Goal: Information Seeking & Learning: Learn about a topic

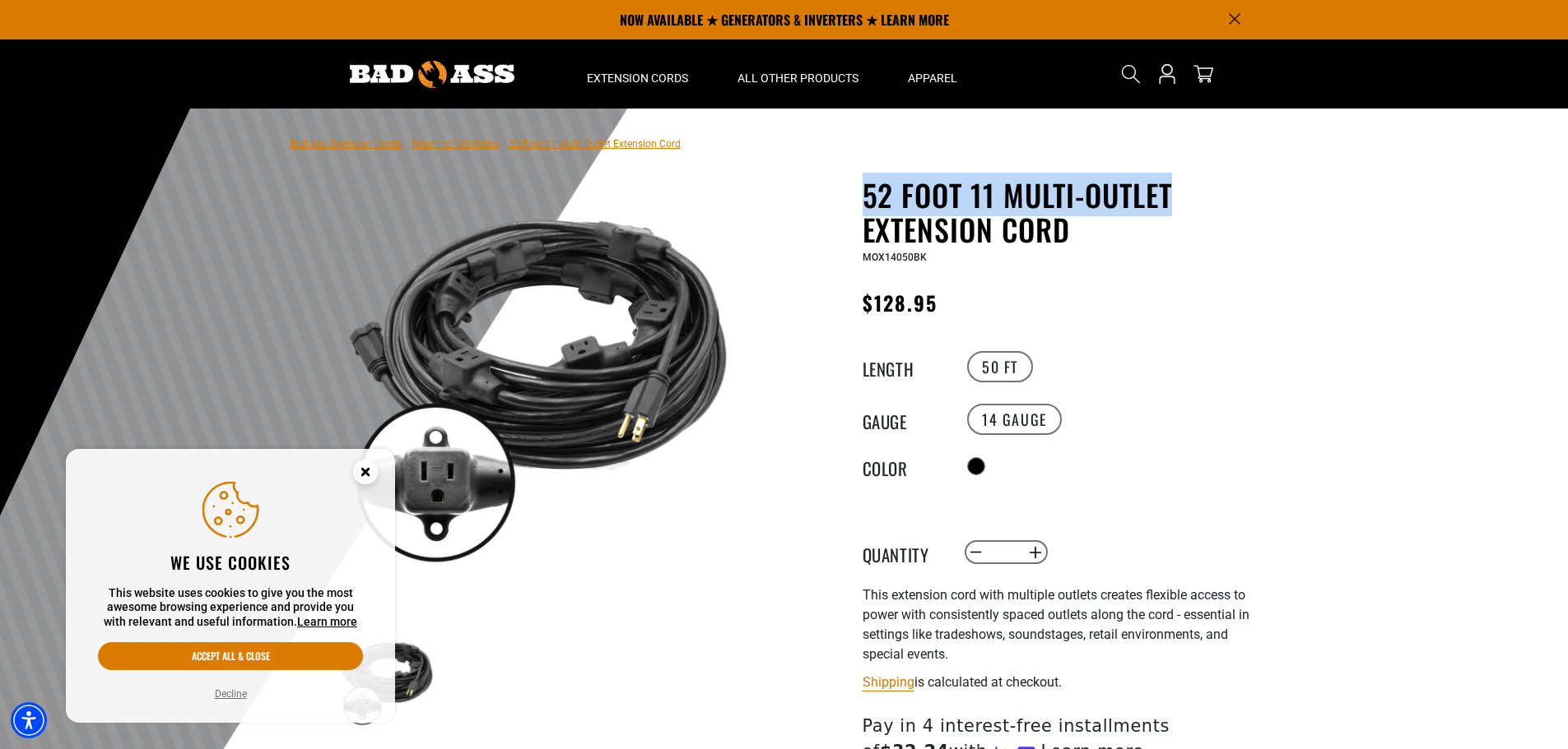
drag, startPoint x: 865, startPoint y: 190, endPoint x: 1199, endPoint y: 207, distance: 334.4
click at [1199, 207] on h1 "52 Foot 11 Multi-Outlet Extension Cord" at bounding box center [1064, 212] width 403 height 69
click at [366, 469] on circle "Close this option" at bounding box center [365, 471] width 24 height 24
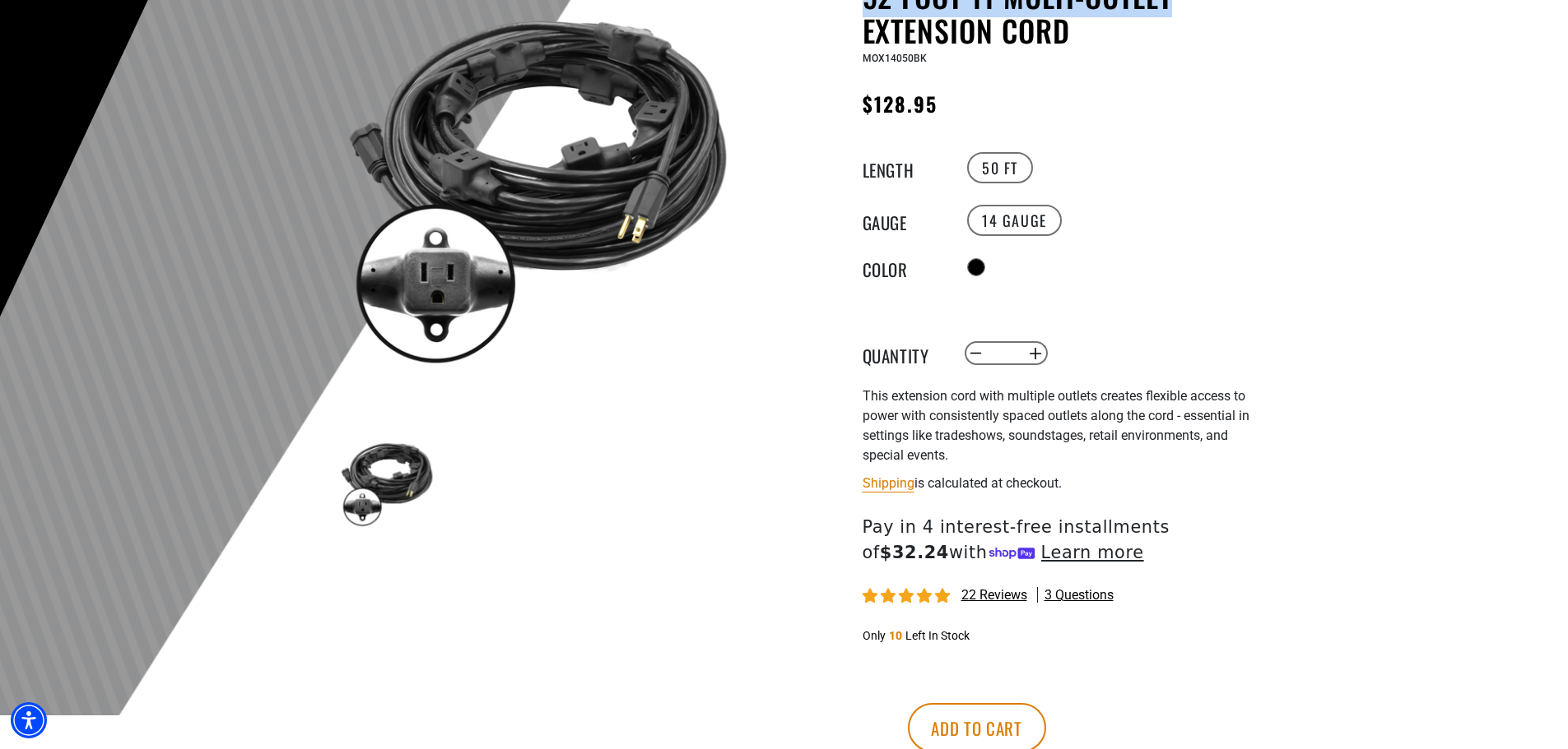
scroll to position [246, 0]
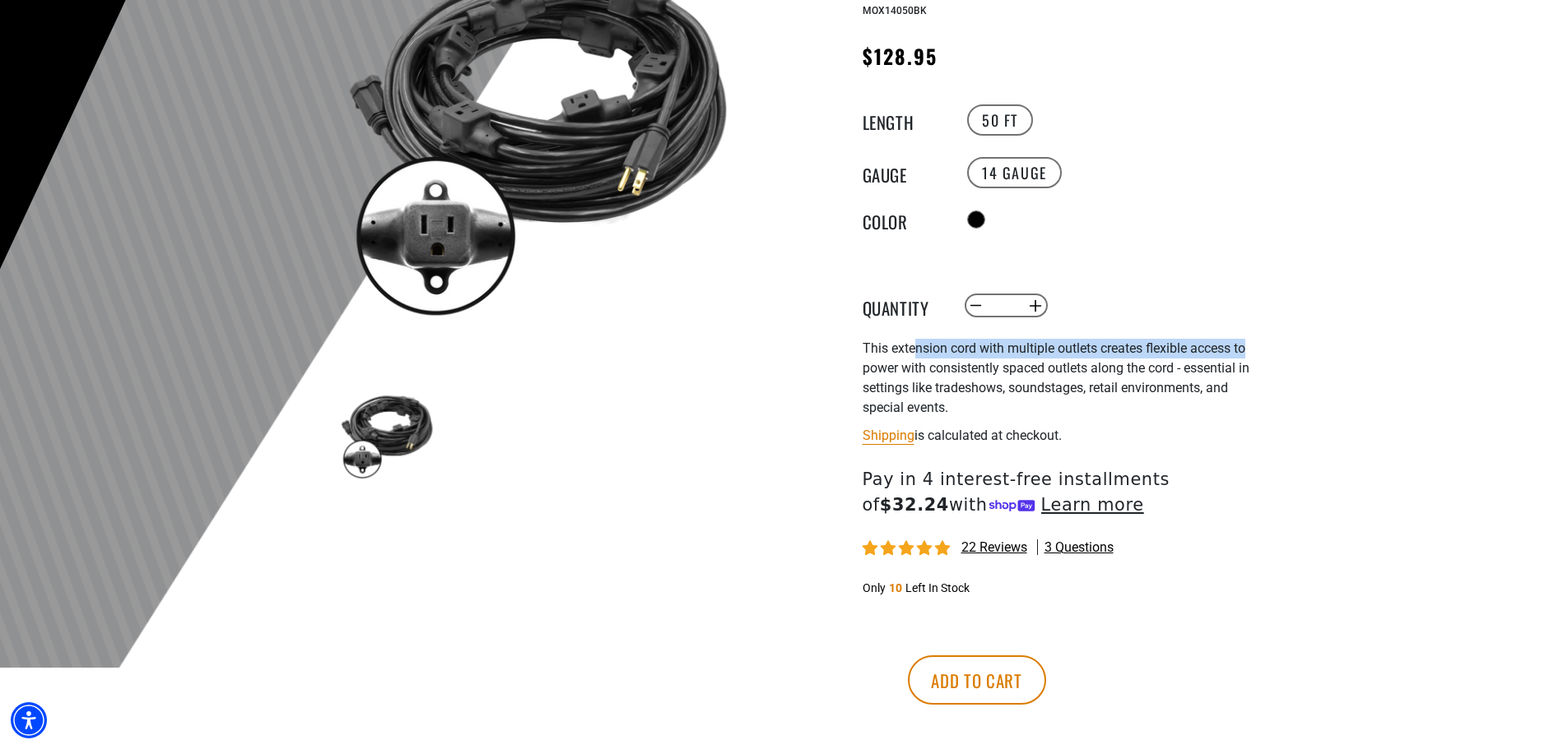
drag, startPoint x: 967, startPoint y: 350, endPoint x: 1269, endPoint y: 346, distance: 302.0
click at [1269, 346] on div "52 Foot 11 Multi-Outlet Extension Cord 52 Foot 11 Multi-Outlet Extension Cord M…" at bounding box center [1031, 354] width 494 height 848
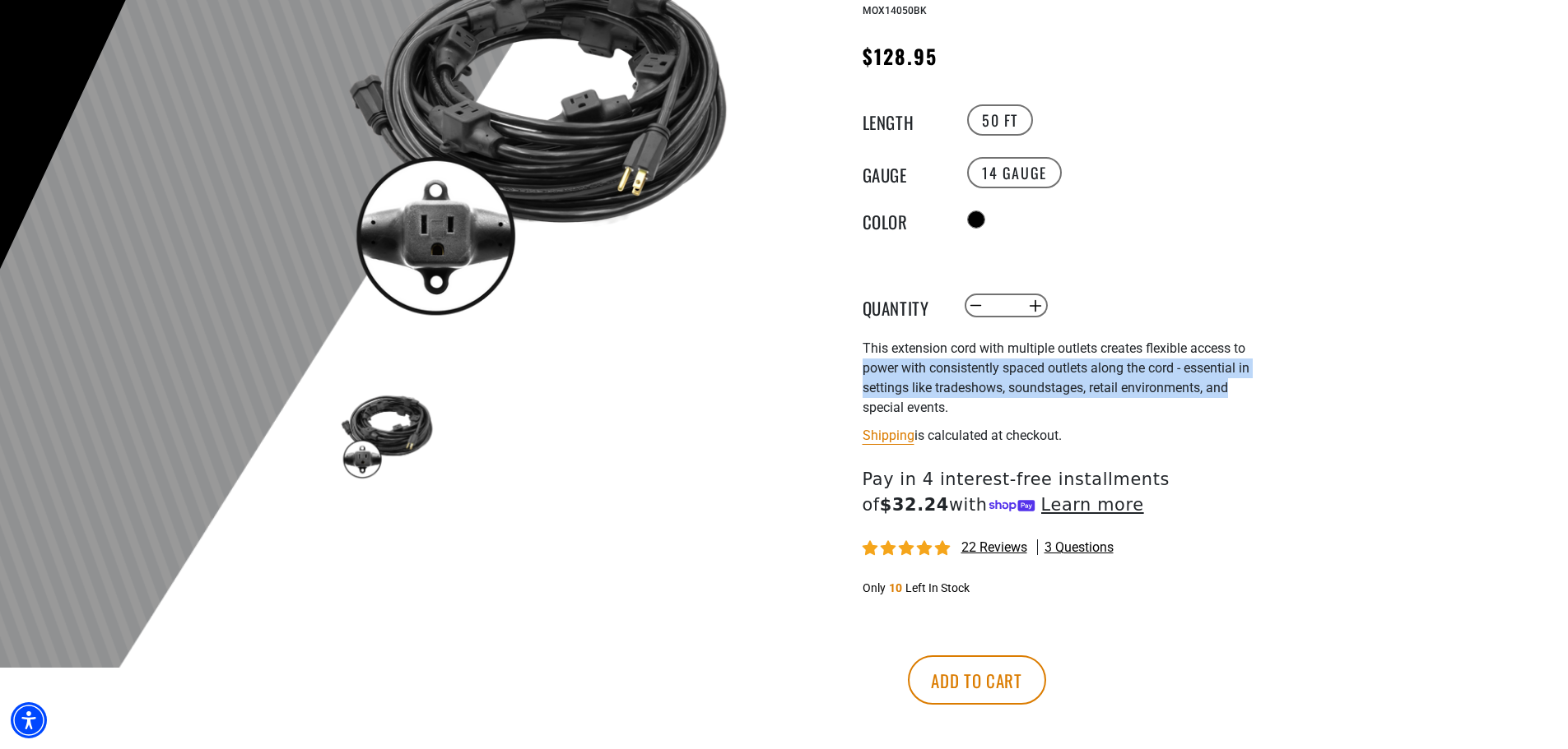
drag, startPoint x: 884, startPoint y: 366, endPoint x: 1225, endPoint y: 390, distance: 341.8
click at [1225, 390] on div "52 Foot 11 Multi-Outlet Extension Cord 52 Foot 11 Multi-Outlet Extension Cord M…" at bounding box center [1031, 354] width 470 height 848
click at [1102, 392] on span "This extension cord with multiple outlets creates flexible access to power with…" at bounding box center [1055, 377] width 386 height 75
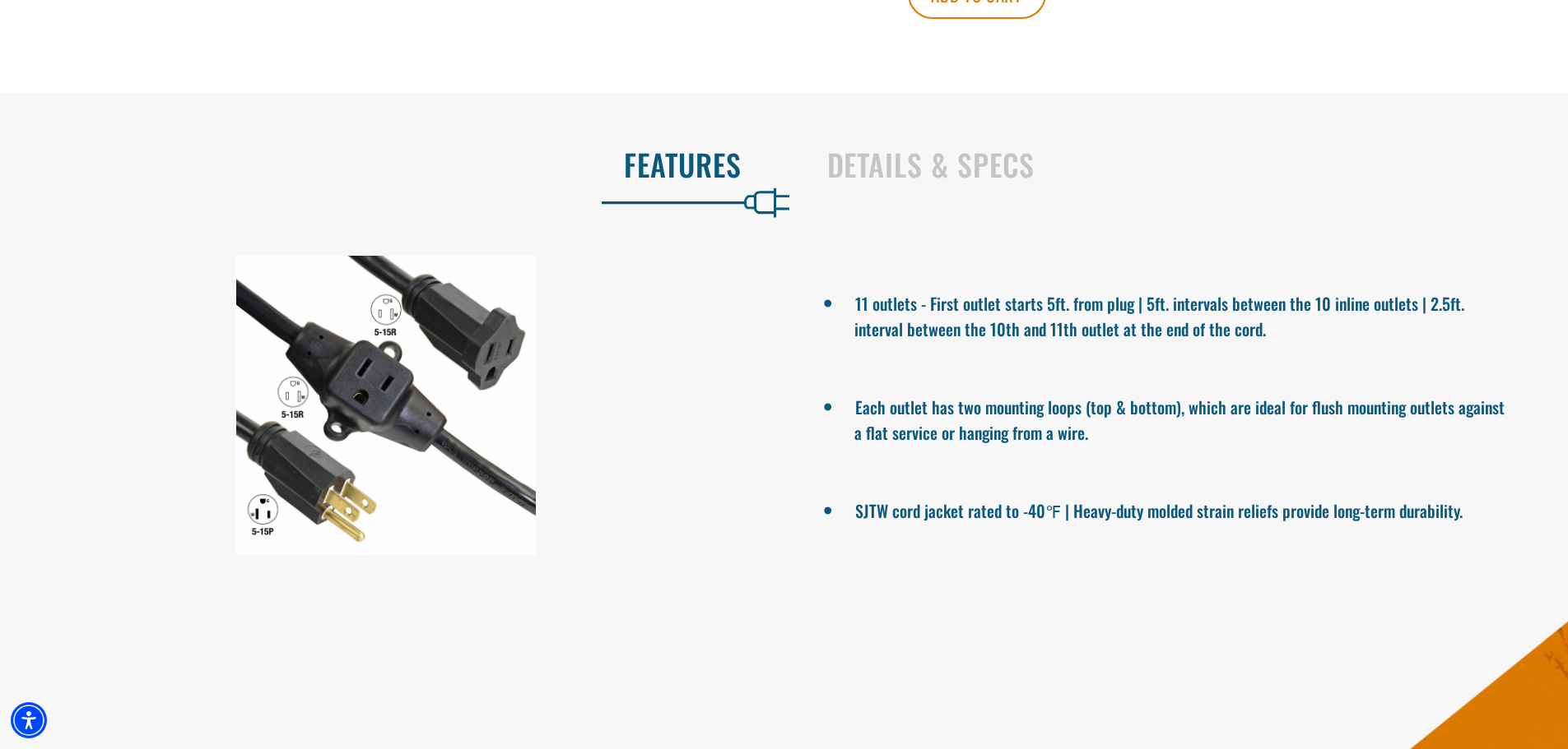
scroll to position [988, 0]
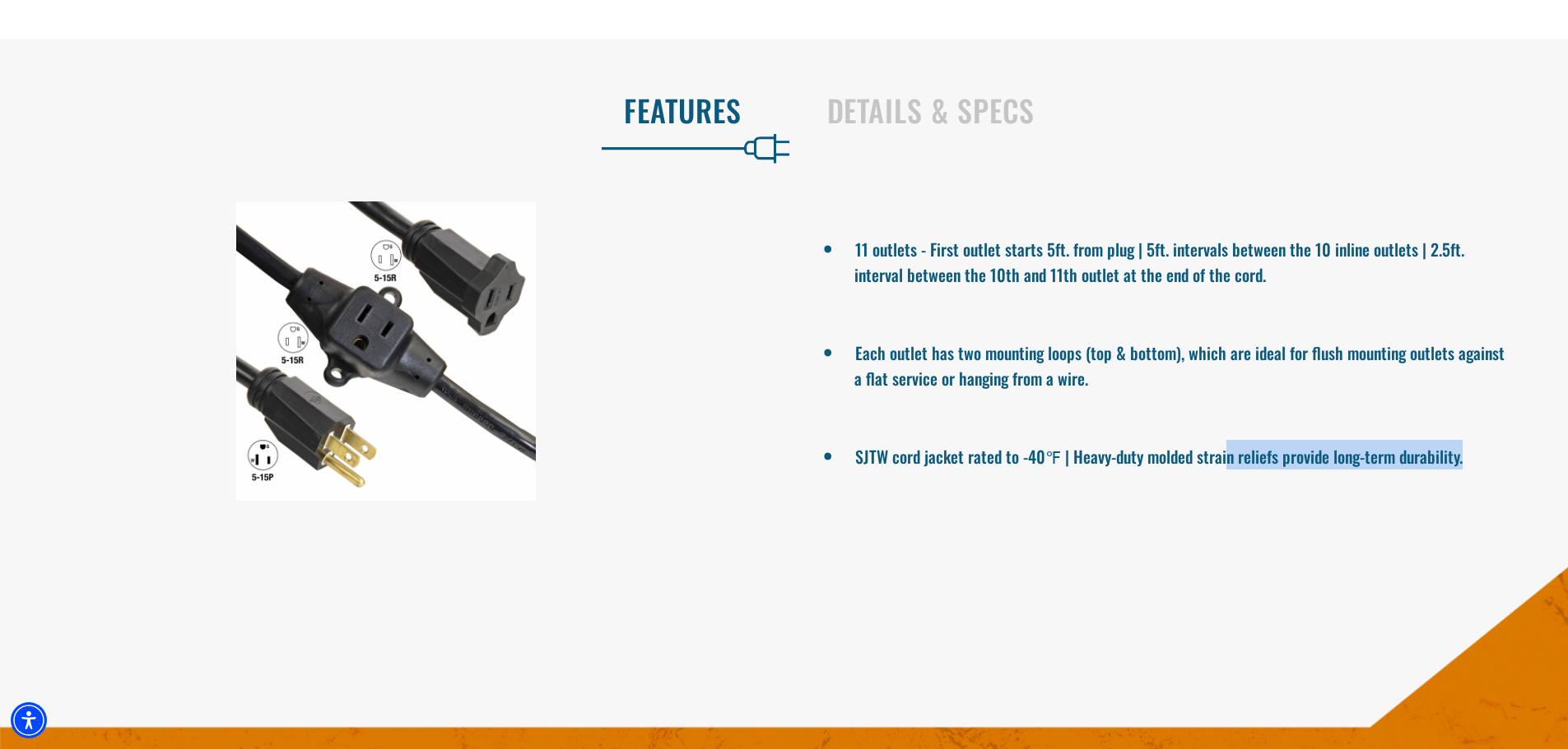
drag, startPoint x: 1227, startPoint y: 463, endPoint x: 1467, endPoint y: 453, distance: 240.2
click at [1467, 453] on li "SJTW cord jacket rated to -40℉ | Heavy-duty molded strain reliefs provide long-…" at bounding box center [1182, 455] width 656 height 29
click at [1469, 452] on li "SJTW cord jacket rated to -40℉ | Heavy-duty molded strain reliefs provide long-…" at bounding box center [1182, 455] width 656 height 29
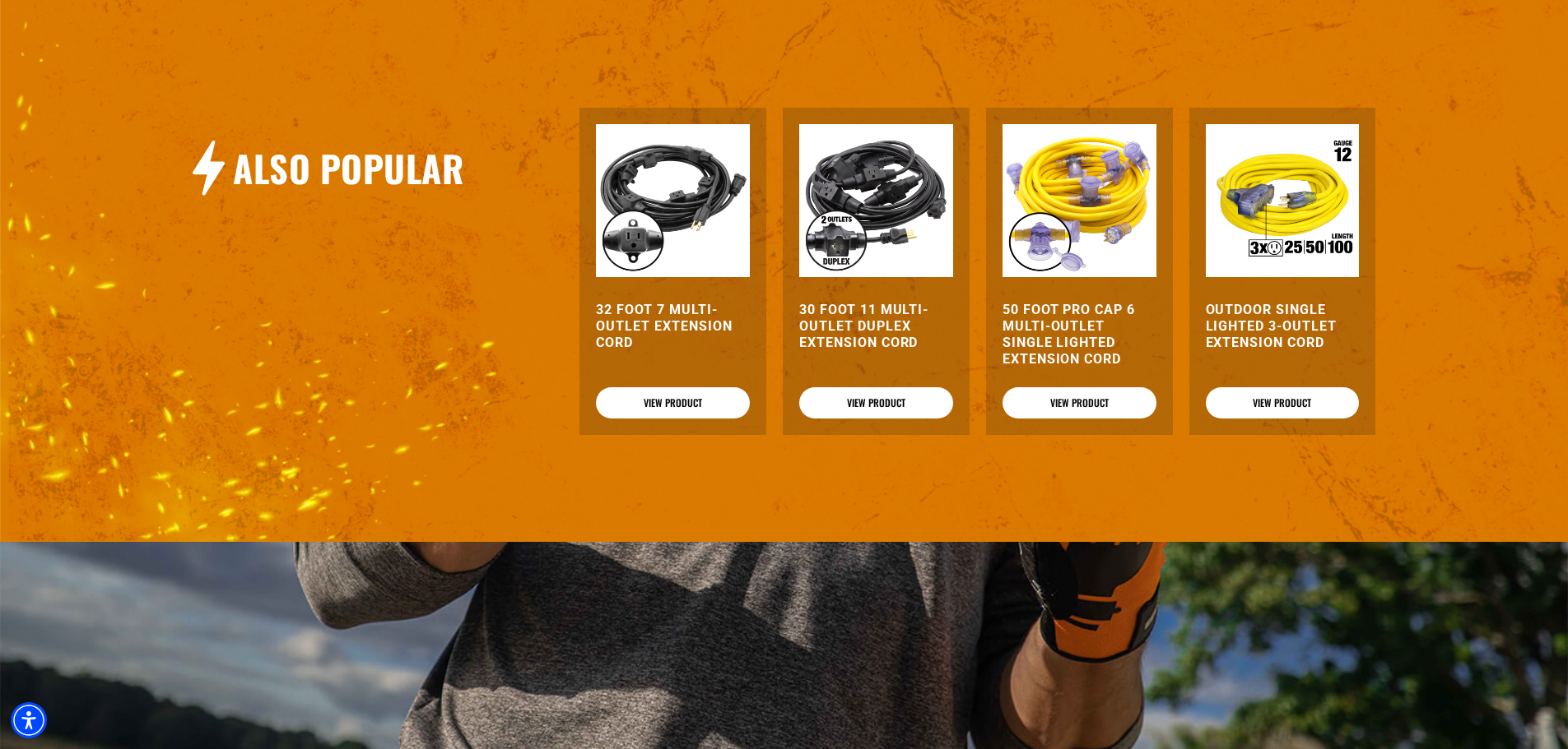
scroll to position [2056, 0]
